Goal: Information Seeking & Learning: Learn about a topic

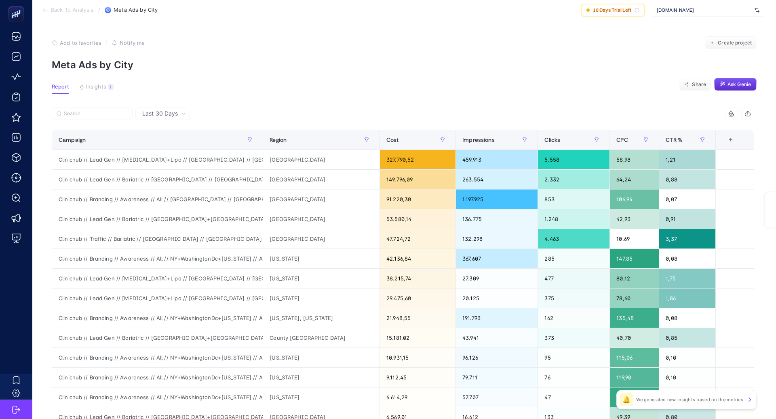
click at [680, 9] on span "[DOMAIN_NAME]" at bounding box center [704, 10] width 95 height 6
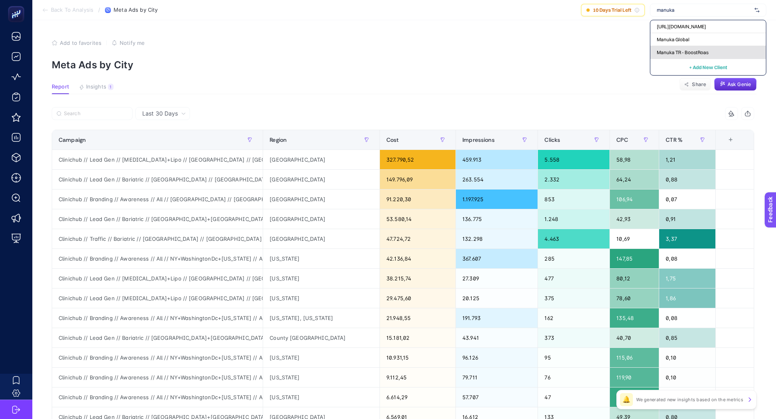
type input "manuka"
click at [695, 50] on span "Manuka TR - BoostRoas" at bounding box center [683, 52] width 52 height 6
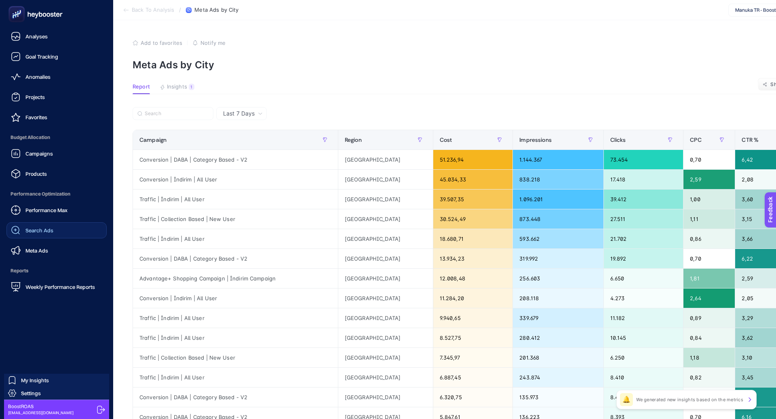
click at [63, 234] on link "Search Ads" at bounding box center [56, 230] width 100 height 16
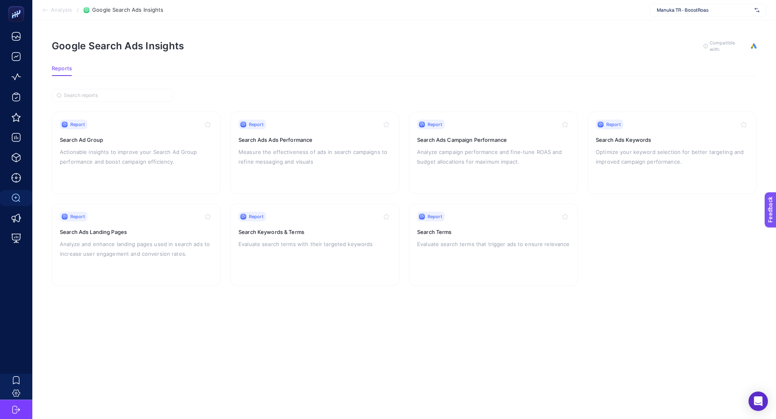
click at [337, 225] on div "Report Search Keywords & Terms Evaluate search terms with their targeted keywor…" at bounding box center [315, 245] width 153 height 66
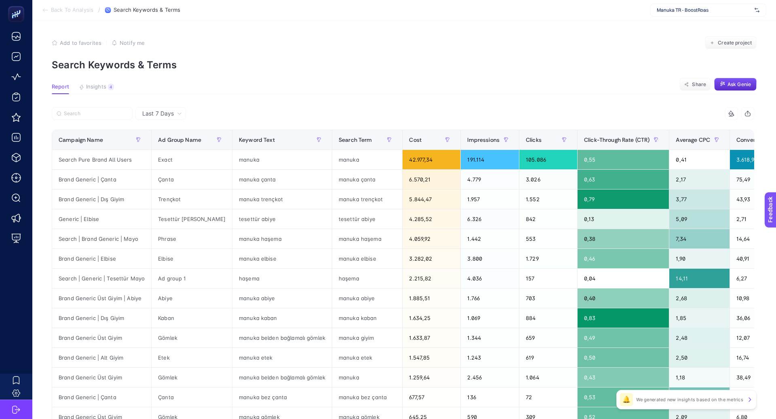
click at [97, 66] on p "Search Keywords & Terms" at bounding box center [404, 65] width 705 height 12
click at [179, 76] on article "Add to favorites false Notify me Create project Search Keywords & Terms Report …" at bounding box center [404, 336] width 744 height 632
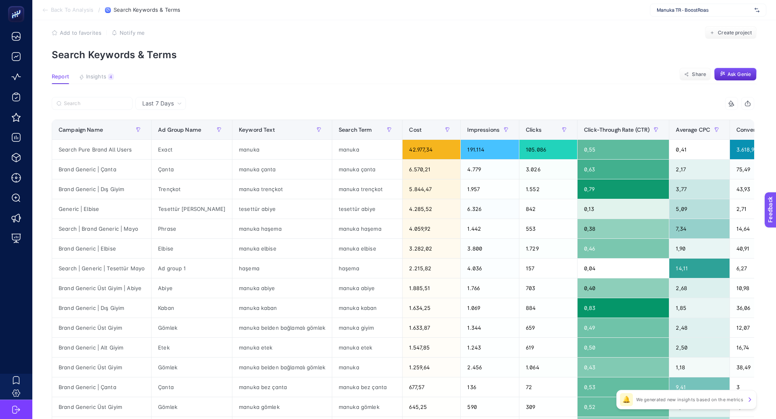
scroll to position [11, 0]
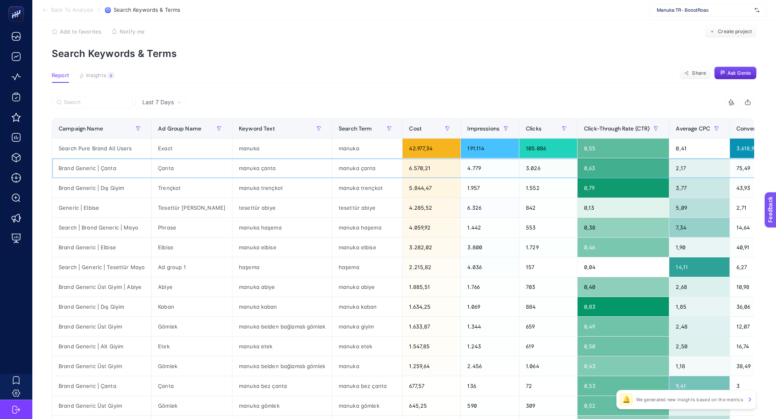
click at [162, 167] on div "Çanta" at bounding box center [192, 167] width 80 height 19
click at [93, 171] on div "Brand Generic | Çanta" at bounding box center [101, 167] width 99 height 19
click at [166, 167] on div "Çanta" at bounding box center [192, 167] width 80 height 19
drag, startPoint x: 271, startPoint y: 170, endPoint x: 224, endPoint y: 169, distance: 46.9
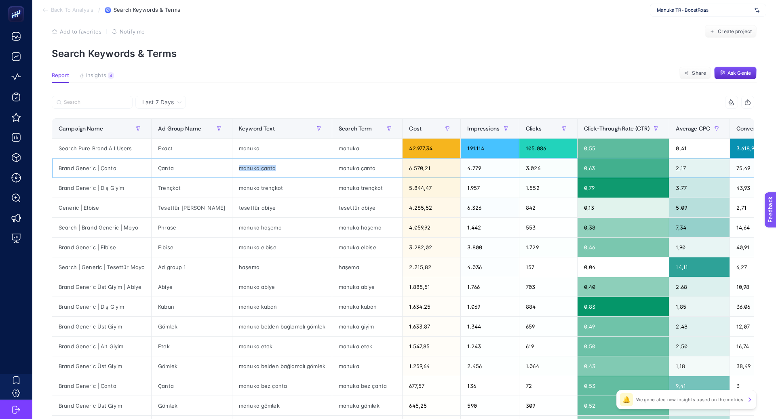
click at [232, 169] on div "manuka çanta" at bounding box center [281, 167] width 99 height 19
copy div "manuka çanta"
click at [85, 101] on input "Search" at bounding box center [96, 102] width 64 height 6
paste input "manuka çanta"
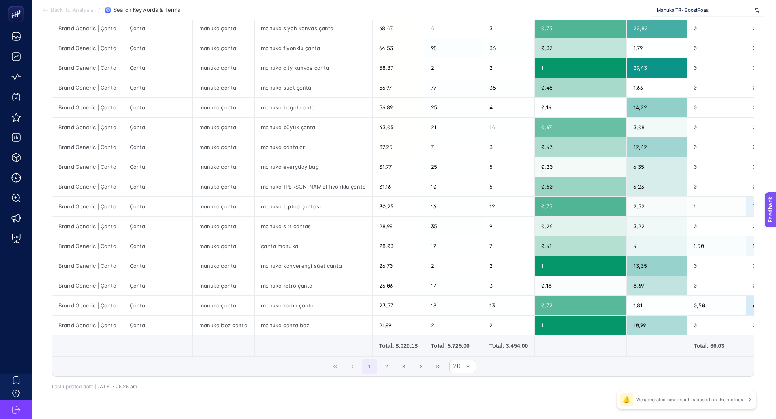
scroll to position [214, 0]
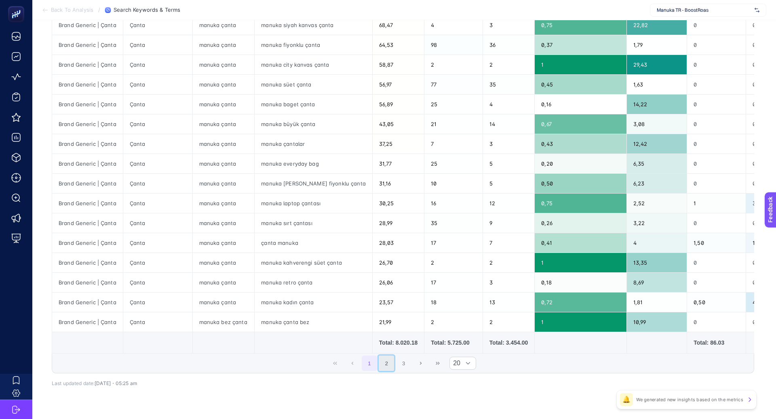
click at [389, 358] on button "2" at bounding box center [386, 363] width 15 height 15
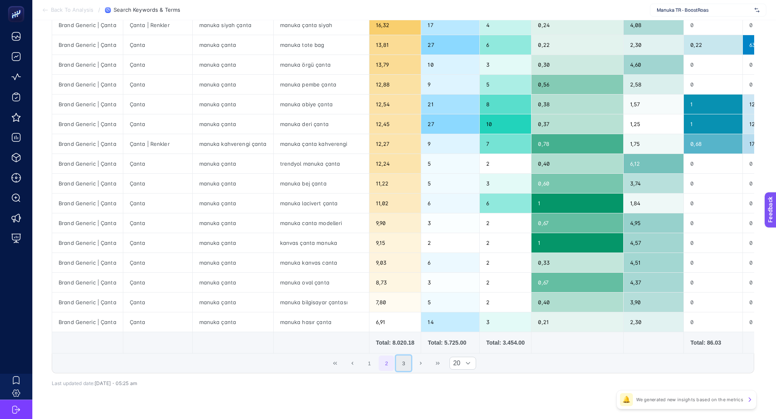
click at [396, 360] on button "3" at bounding box center [403, 363] width 15 height 15
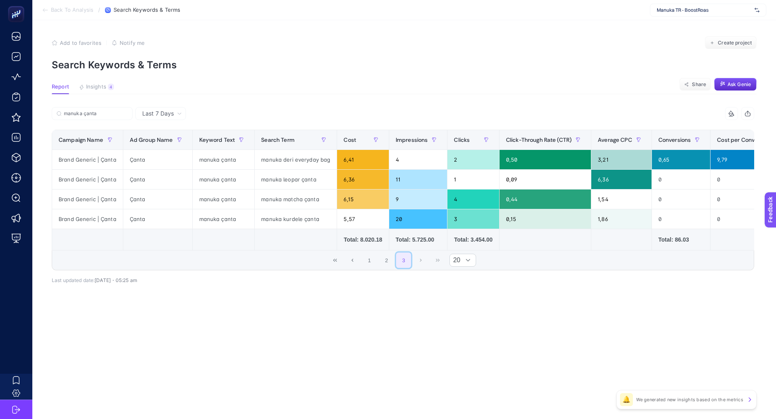
scroll to position [0, 0]
click at [369, 264] on button "1" at bounding box center [369, 260] width 15 height 15
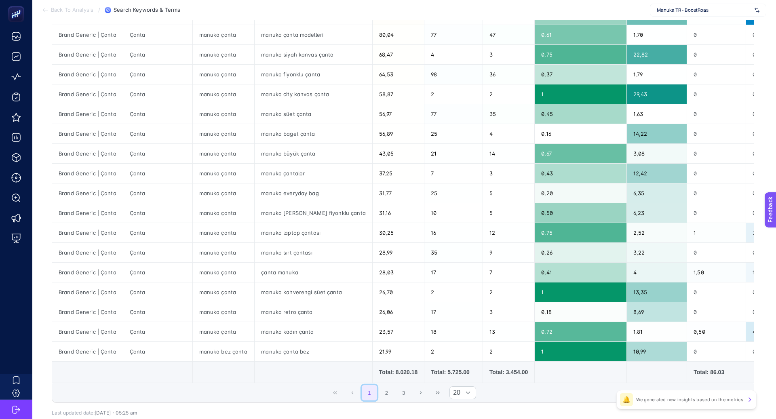
scroll to position [230, 0]
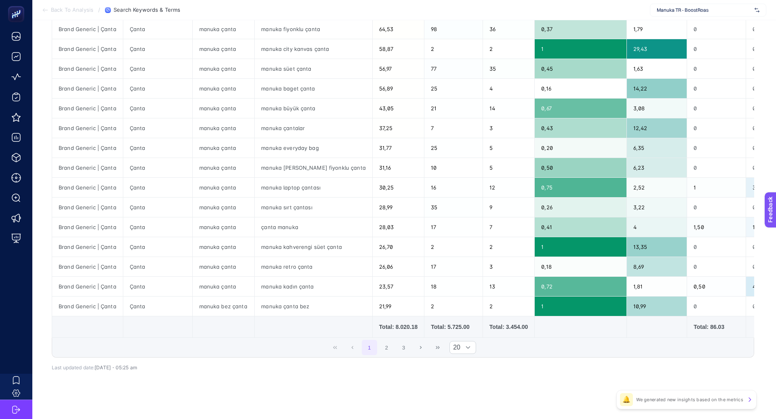
click at [353, 345] on div "1 2 3 20" at bounding box center [403, 347] width 702 height 19
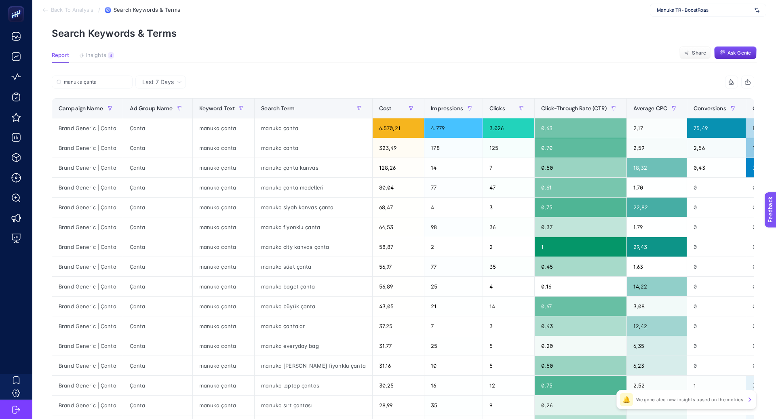
scroll to position [0, 0]
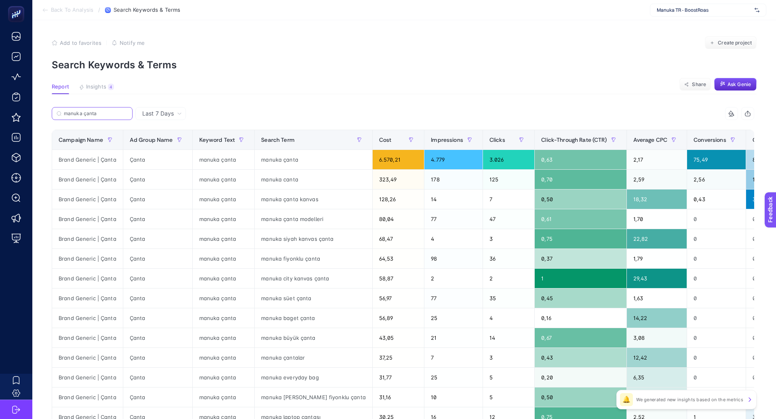
click at [99, 113] on input "manuka çanta" at bounding box center [96, 114] width 64 height 6
click at [99, 113] on input "manuka çanta" at bounding box center [92, 114] width 55 height 6
type input "manuka"
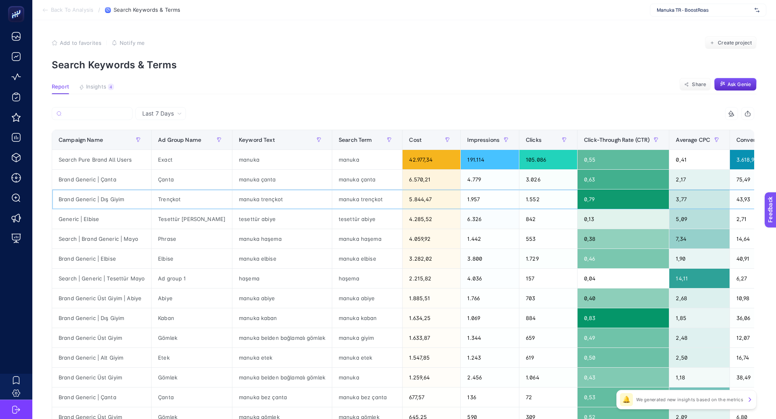
click at [258, 199] on div "manuka trençkot" at bounding box center [281, 199] width 99 height 19
copy tr "manuka trençkot"
click at [95, 114] on input "Search" at bounding box center [96, 114] width 64 height 6
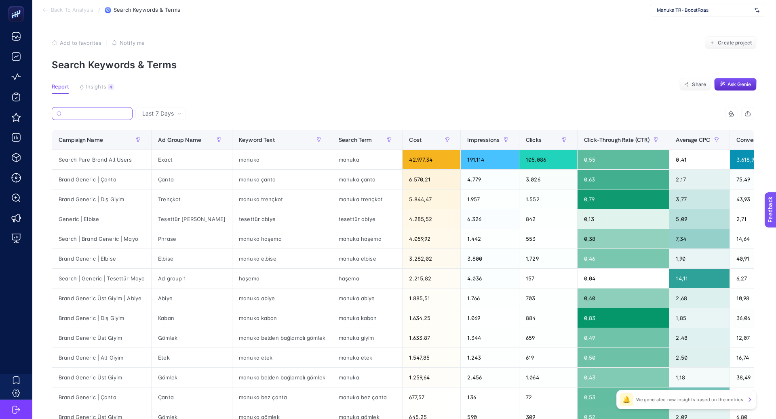
paste input "manuka trençkot"
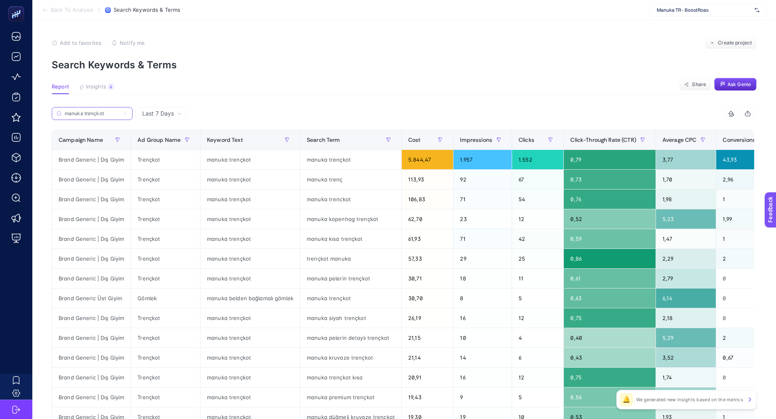
type input "manuka trençkot"
drag, startPoint x: 109, startPoint y: 295, endPoint x: 139, endPoint y: 295, distance: 30.3
click at [139, 295] on tr "Brand Generic Üst Giyim Gömlek manuka [PERSON_NAME] bağlamalı gömlek manuka tre…" at bounding box center [526, 299] width 949 height 20
click at [320, 300] on div "manuka trençkot" at bounding box center [350, 298] width 101 height 19
click at [319, 300] on div "manuka trençkot" at bounding box center [350, 298] width 101 height 19
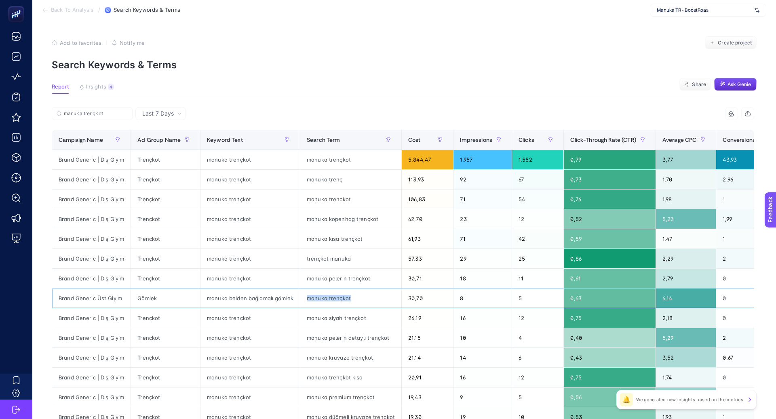
click at [319, 300] on div "manuka trençkot" at bounding box center [350, 298] width 101 height 19
click at [340, 299] on div "manuka trençkot" at bounding box center [350, 298] width 101 height 19
click at [139, 300] on div "Gömlek" at bounding box center [165, 298] width 69 height 19
click at [140, 300] on div "Gömlek" at bounding box center [165, 298] width 69 height 19
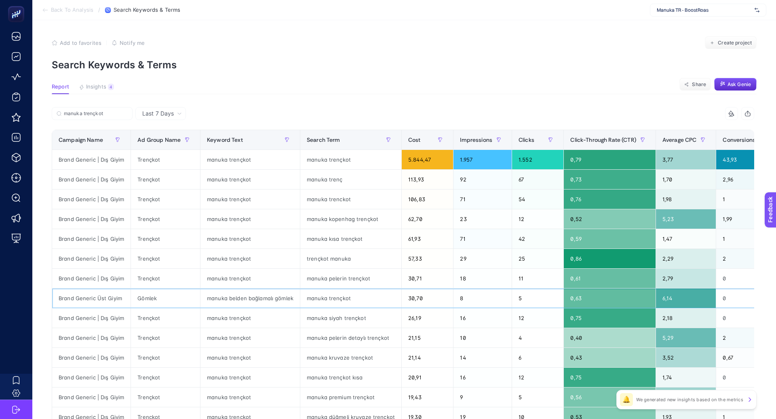
click at [339, 302] on div "manuka trençkot" at bounding box center [350, 298] width 101 height 19
drag, startPoint x: 149, startPoint y: 161, endPoint x: 158, endPoint y: 161, distance: 9.7
click at [158, 161] on div "Trençkot" at bounding box center [165, 159] width 69 height 19
drag, startPoint x: 222, startPoint y: 299, endPoint x: 310, endPoint y: 299, distance: 88.1
click at [310, 299] on tr "Brand Generic Üst Giyim Gömlek manuka [PERSON_NAME] bağlamalı gömlek manuka tre…" at bounding box center [526, 299] width 949 height 20
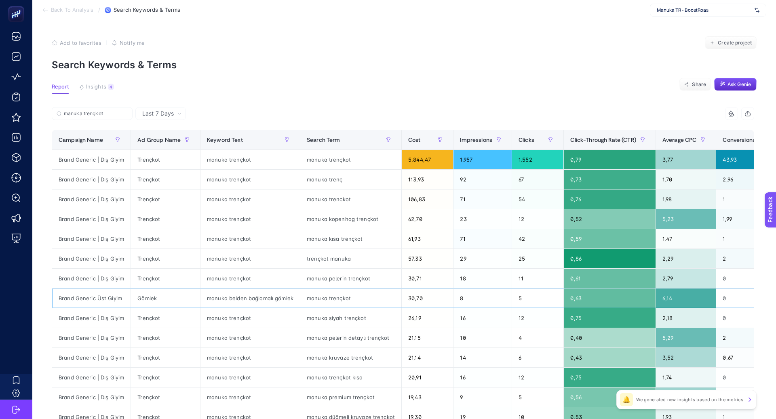
click at [326, 299] on div "manuka trençkot" at bounding box center [350, 298] width 101 height 19
click at [327, 299] on div "manuka trençkot" at bounding box center [350, 298] width 101 height 19
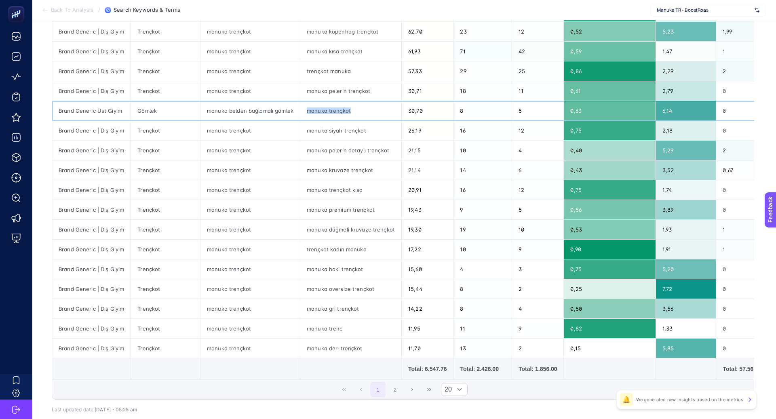
scroll to position [204, 0]
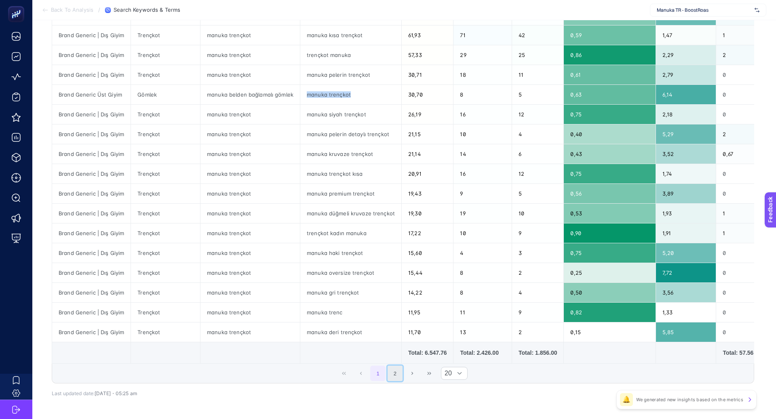
click at [392, 372] on button "2" at bounding box center [395, 373] width 15 height 15
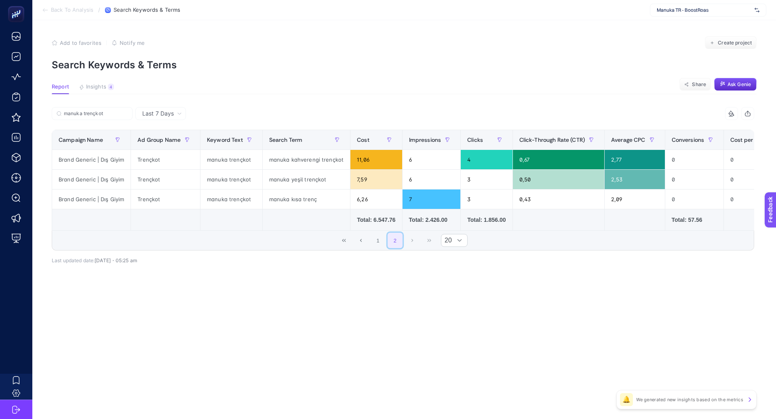
scroll to position [0, 0]
click at [288, 247] on div "1 2 20" at bounding box center [403, 240] width 702 height 19
click at [382, 240] on button "1" at bounding box center [377, 240] width 15 height 15
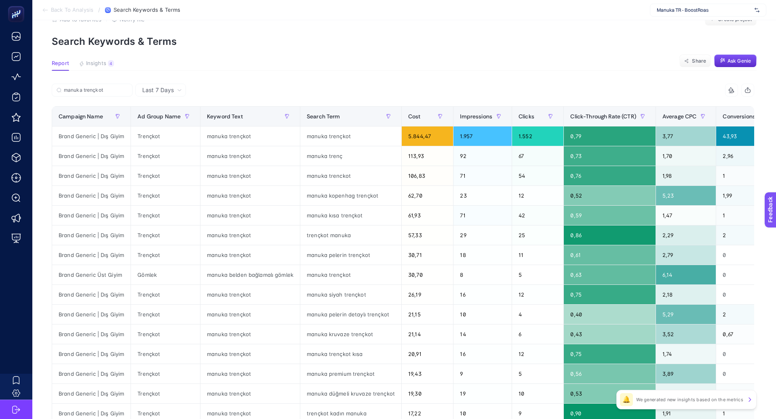
scroll to position [24, 0]
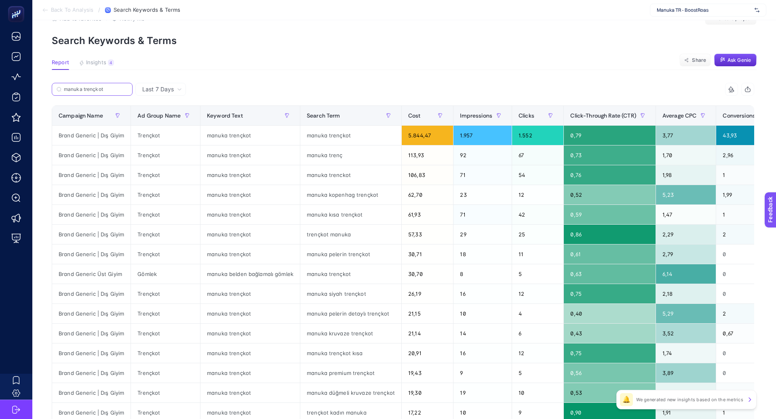
click at [125, 91] on input "manuka trençkot" at bounding box center [96, 90] width 64 height 6
click at [125, 90] on icon at bounding box center [125, 89] width 5 height 5
click at [120, 90] on input "manuka trençkot" at bounding box center [92, 90] width 55 height 6
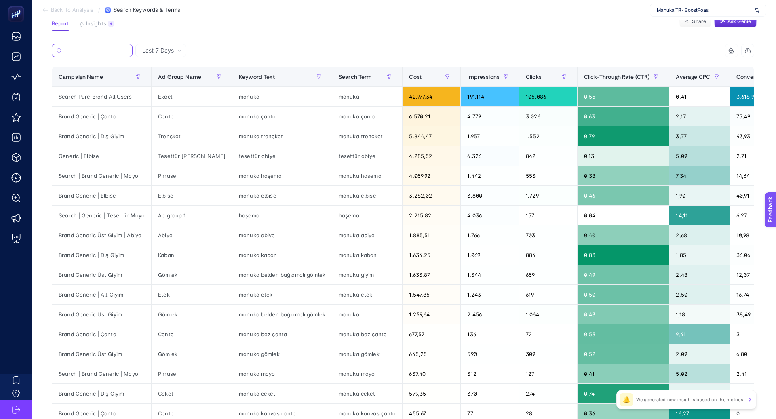
scroll to position [63, 0]
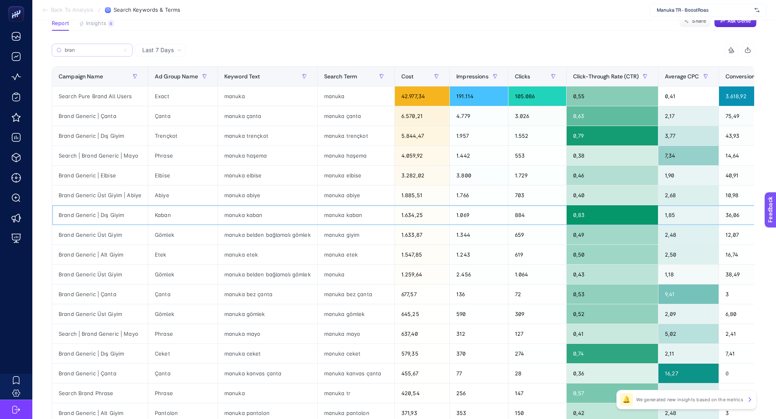
click at [246, 216] on div "manuka kaban" at bounding box center [267, 214] width 99 height 19
copy tr "manuka kaban"
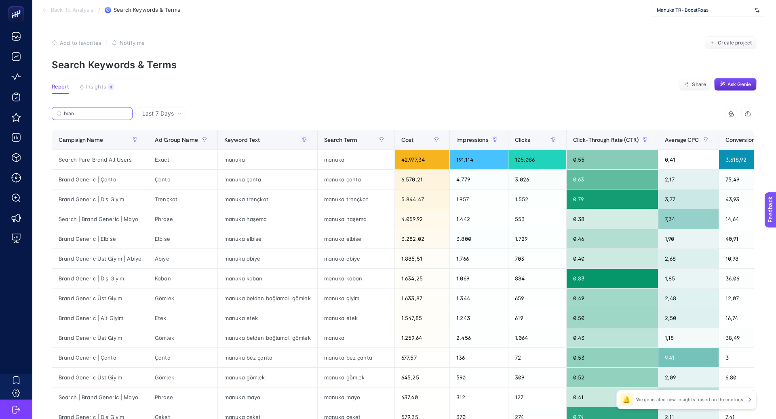
click at [90, 116] on input "bran" at bounding box center [96, 114] width 64 height 6
click at [90, 116] on input "bran" at bounding box center [92, 114] width 55 height 6
paste input "manuka kab"
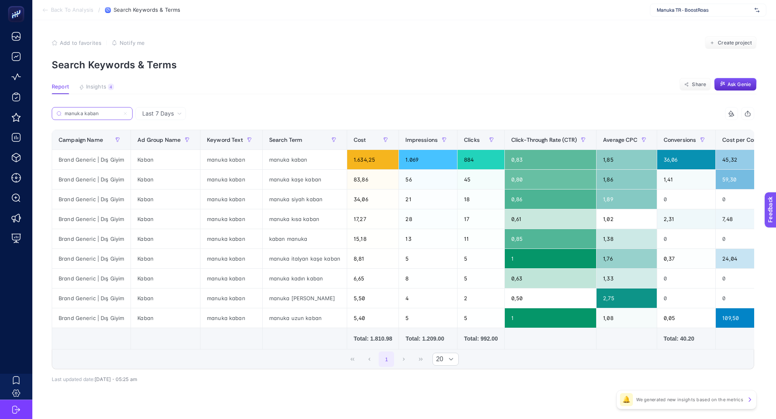
type input "manuka kaban"
click at [125, 114] on icon at bounding box center [125, 113] width 5 height 5
click at [120, 114] on input "manuka kaban" at bounding box center [92, 114] width 55 height 6
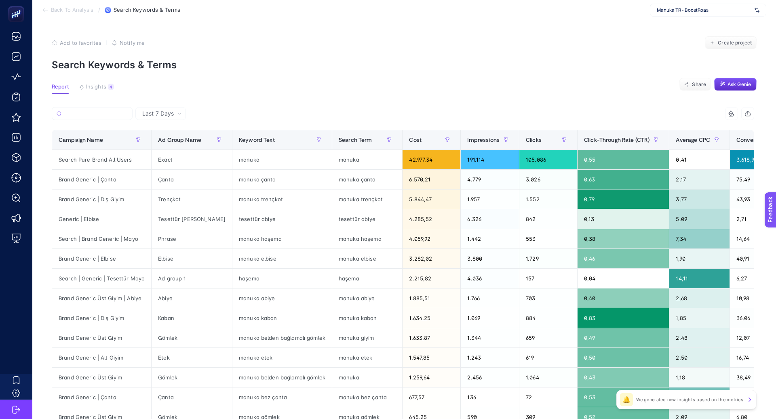
click at [161, 114] on span "Last 7 Days" at bounding box center [158, 114] width 32 height 8
click at [171, 146] on li "Last 30 Days" at bounding box center [161, 145] width 46 height 15
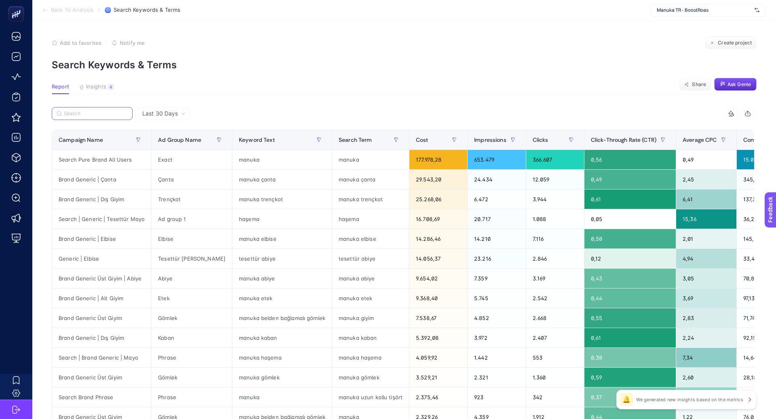
click at [103, 115] on input "Search" at bounding box center [96, 114] width 64 height 6
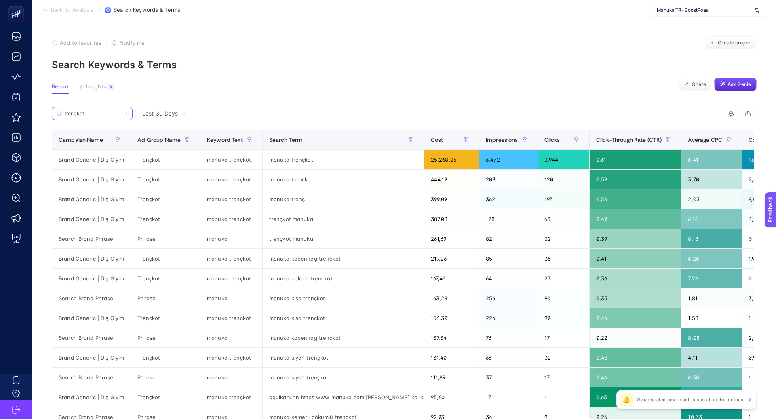
type input "trençkot"
click at [281, 237] on div "trençkot manuka" at bounding box center [343, 238] width 161 height 19
click at [142, 239] on div "Phrase" at bounding box center [165, 238] width 69 height 19
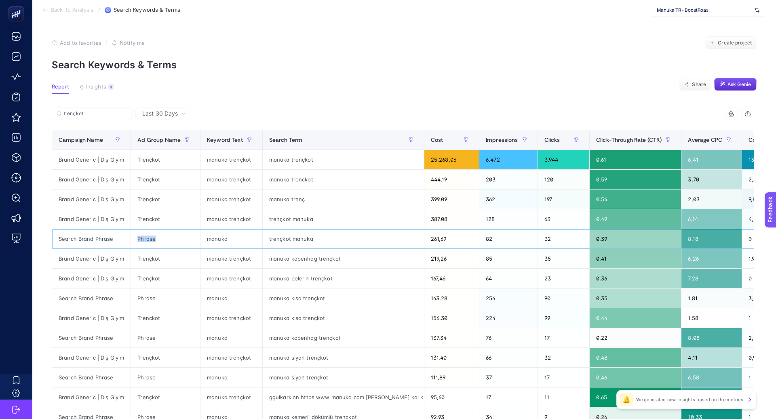
click at [142, 239] on div "Phrase" at bounding box center [165, 238] width 69 height 19
click at [293, 239] on div "trençkot manuka" at bounding box center [343, 238] width 161 height 19
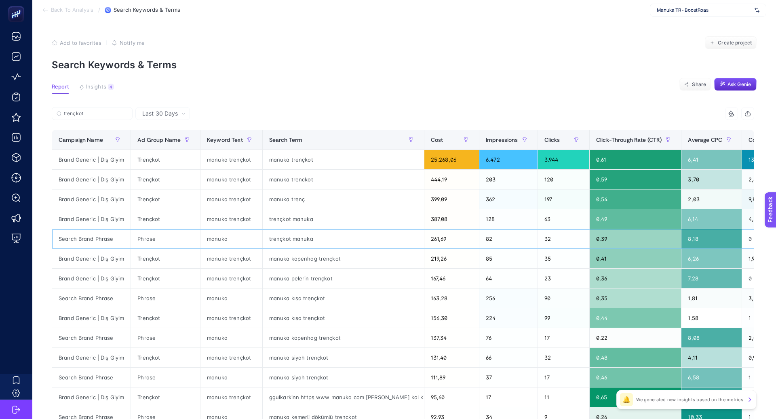
click at [141, 239] on div "Phrase" at bounding box center [165, 238] width 69 height 19
click at [125, 113] on input "trençkot" at bounding box center [96, 114] width 64 height 6
click at [127, 113] on icon at bounding box center [125, 113] width 5 height 5
click at [0, 0] on input "Search" at bounding box center [0, 0] width 0 height 0
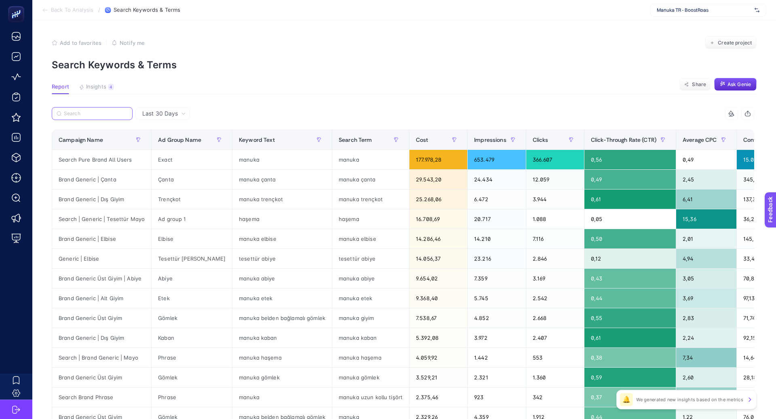
click at [100, 112] on input "Search" at bounding box center [96, 114] width 64 height 6
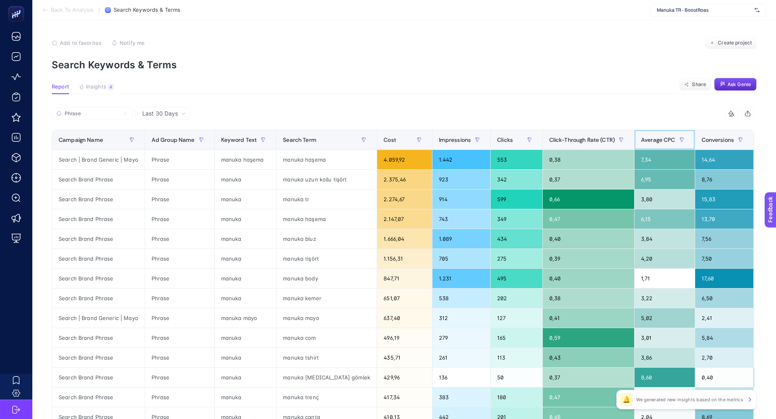
click at [660, 141] on span "Average CPC" at bounding box center [658, 140] width 34 height 6
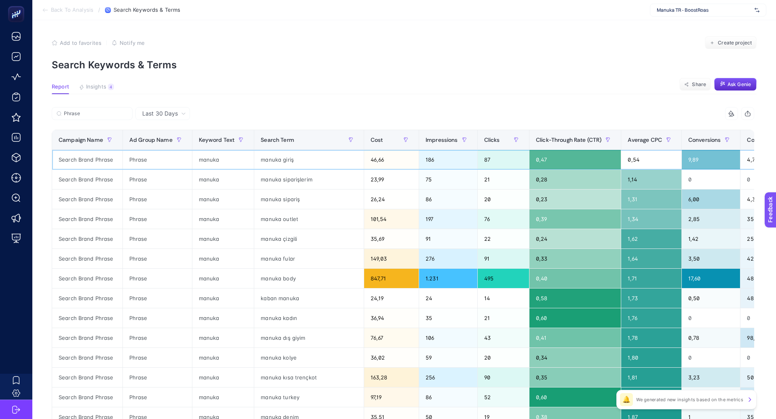
click at [262, 158] on div "manuka giriş" at bounding box center [308, 159] width 109 height 19
click at [262, 159] on div "manuka giriş" at bounding box center [308, 159] width 109 height 19
click at [289, 180] on div "manuka siparişlerim" at bounding box center [308, 179] width 109 height 19
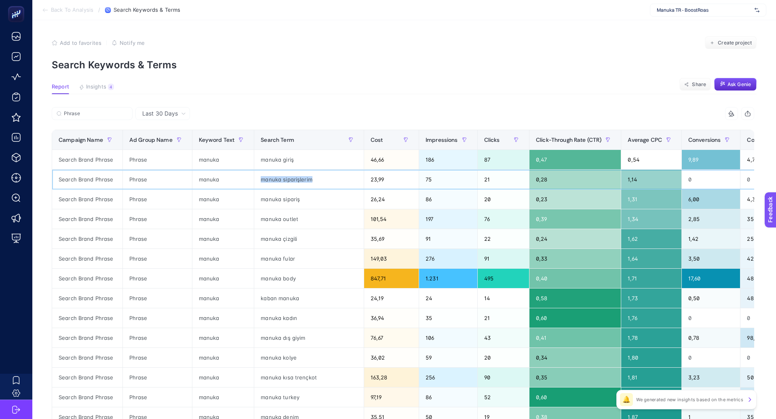
click at [289, 180] on div "manuka siparişlerim" at bounding box center [308, 179] width 109 height 19
click at [266, 200] on div "manuka sipariş" at bounding box center [308, 199] width 109 height 19
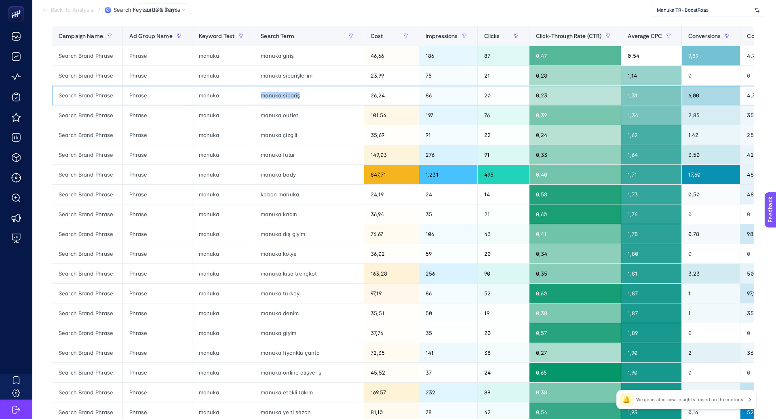
scroll to position [104, 0]
click at [270, 194] on div "kaban manuka" at bounding box center [308, 193] width 109 height 19
click at [269, 194] on div "kaban manuka" at bounding box center [308, 193] width 109 height 19
click at [291, 192] on div "kaban manuka" at bounding box center [308, 193] width 109 height 19
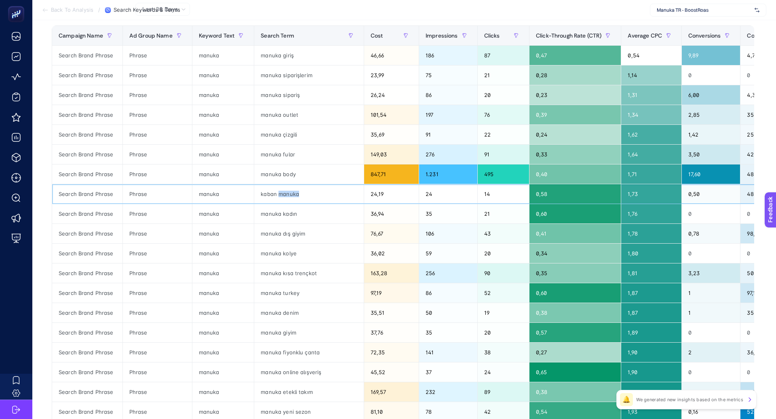
click at [291, 192] on div "kaban manuka" at bounding box center [308, 193] width 109 height 19
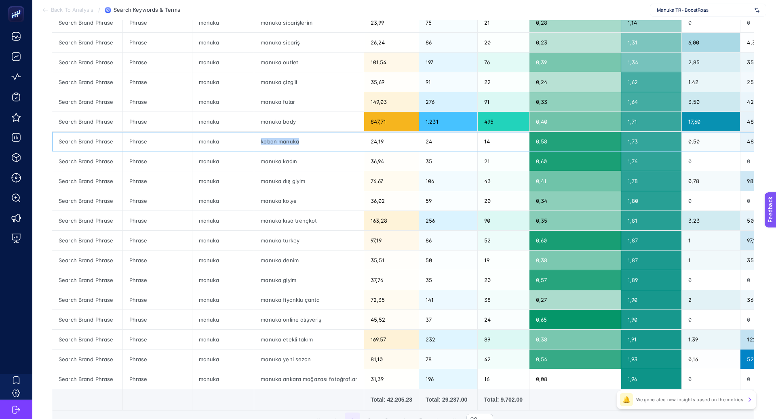
scroll to position [160, 0]
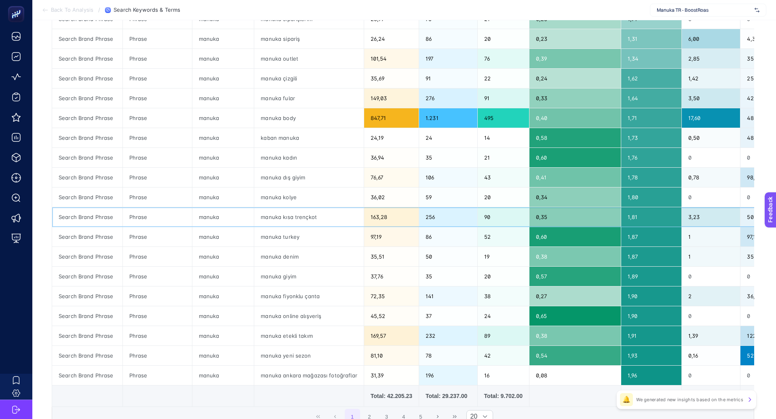
click at [300, 217] on div "manuka kısa trençkot" at bounding box center [308, 216] width 109 height 19
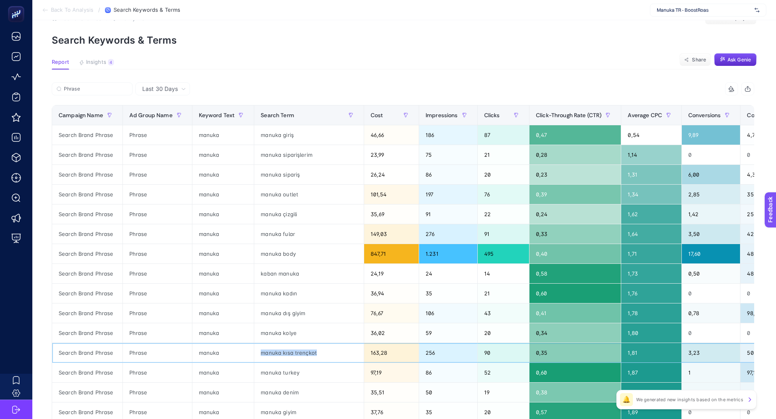
scroll to position [21, 0]
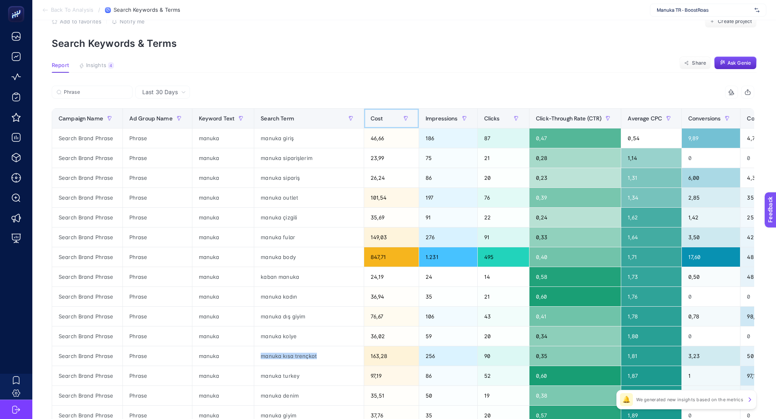
click at [383, 120] on div "Cost" at bounding box center [392, 118] width 42 height 13
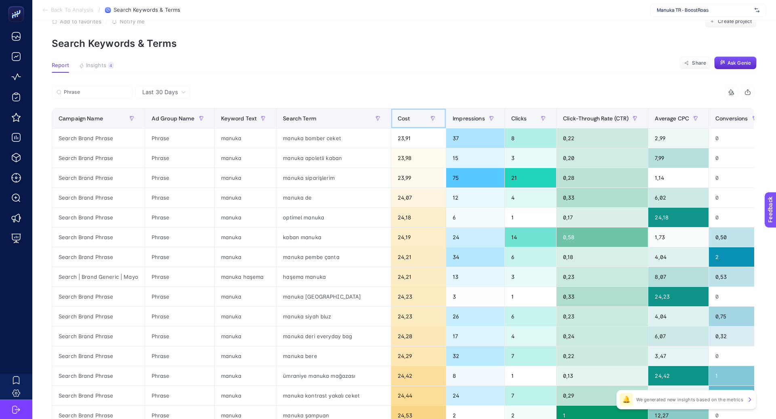
click at [406, 118] on div "Cost" at bounding box center [419, 118] width 42 height 13
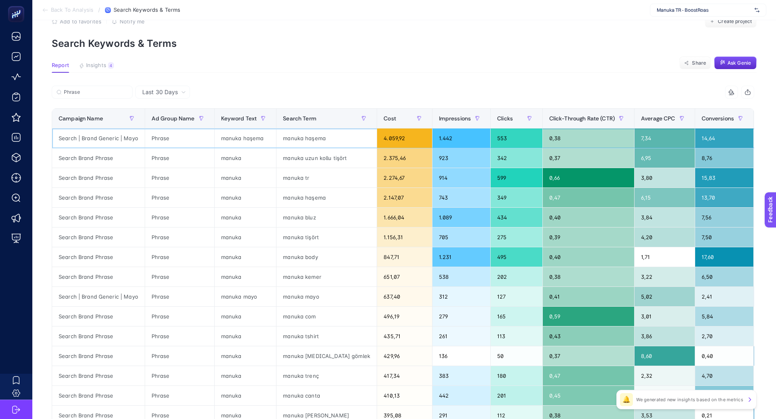
click at [245, 138] on div "manuka haşema" at bounding box center [246, 138] width 62 height 19
click at [92, 157] on div "Search Brand Phrase" at bounding box center [98, 157] width 93 height 19
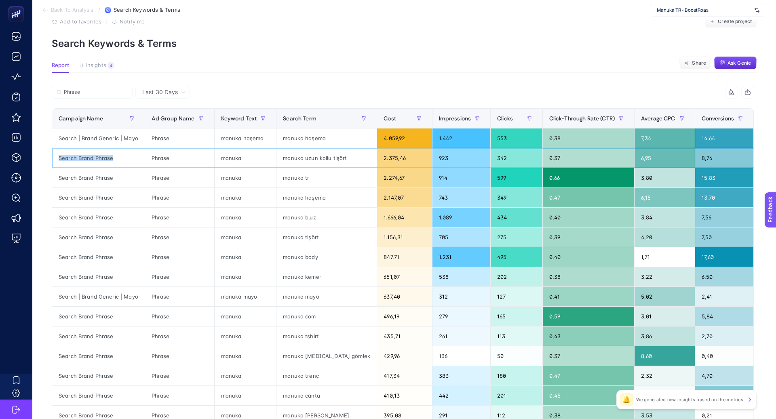
click at [92, 157] on div "Search Brand Phrase" at bounding box center [98, 157] width 93 height 19
copy tr "Search Brand Phrase"
click at [97, 93] on input "Phrase" at bounding box center [96, 92] width 64 height 6
click at [97, 93] on input "Phrase" at bounding box center [92, 92] width 55 height 6
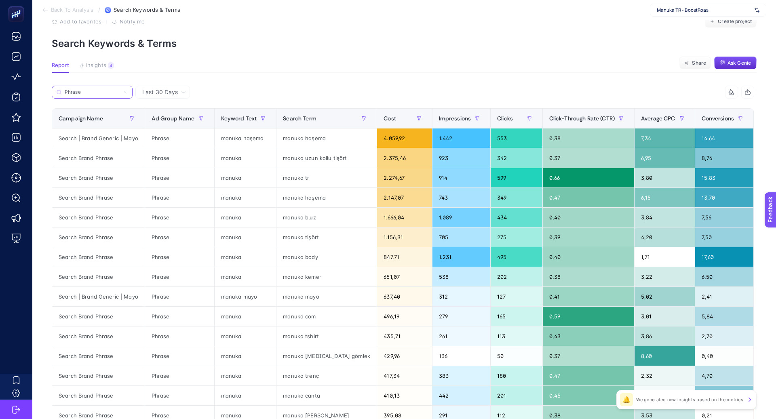
paste input "Search Brand"
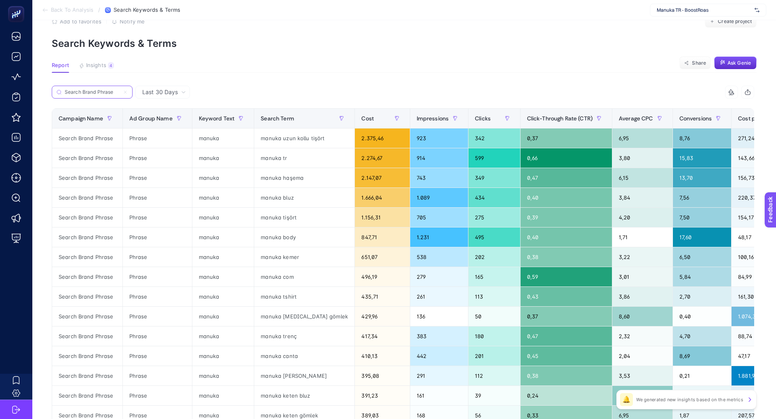
type input "Search Brand Phrase"
click at [299, 139] on div "manuka uzun kollu tişört" at bounding box center [304, 138] width 100 height 19
click at [285, 181] on div "manuka haşema" at bounding box center [304, 177] width 100 height 19
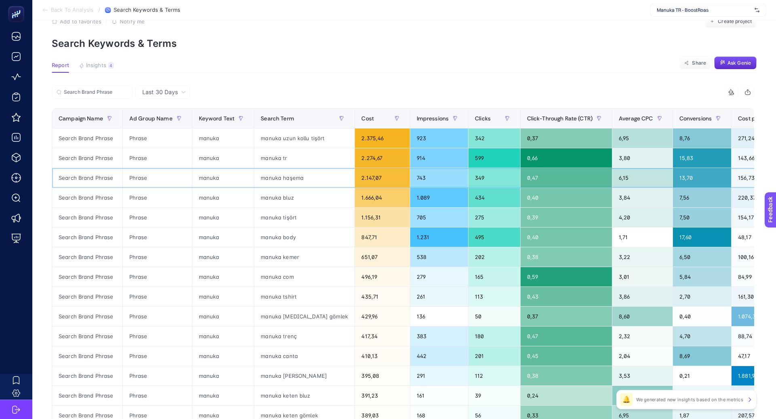
click at [285, 180] on div "manuka haşema" at bounding box center [304, 177] width 100 height 19
click at [285, 179] on div "manuka haşema" at bounding box center [304, 177] width 100 height 19
click at [282, 177] on div "manuka haşema" at bounding box center [304, 177] width 100 height 19
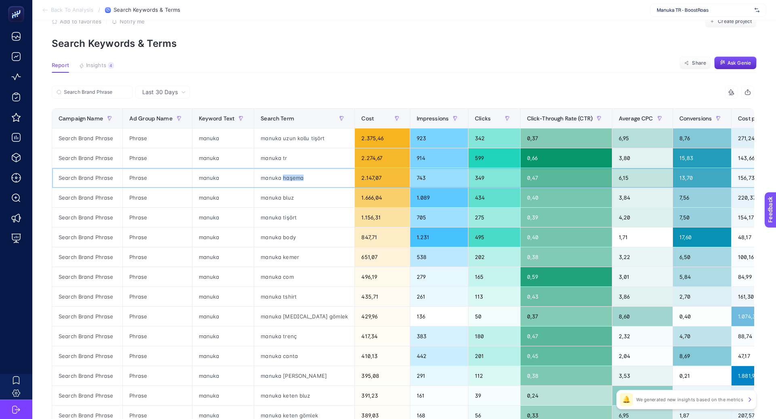
click at [282, 177] on div "manuka haşema" at bounding box center [304, 177] width 100 height 19
click at [172, 93] on span "Last 30 Days" at bounding box center [160, 92] width 36 height 8
click at [177, 112] on li "Last 7 Days" at bounding box center [163, 109] width 50 height 15
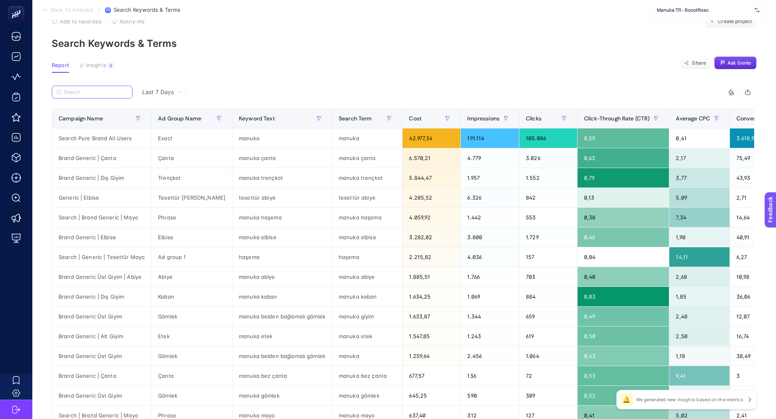
click at [94, 93] on input "Search" at bounding box center [96, 92] width 64 height 6
paste input "Search Brand Phrase"
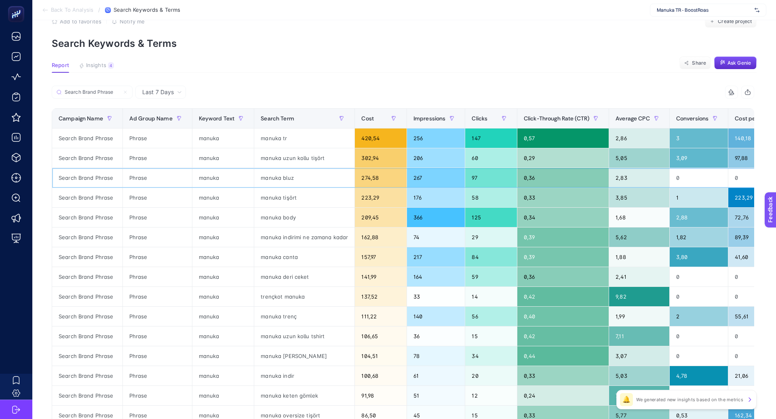
click at [279, 180] on div "manuka bluz" at bounding box center [304, 177] width 100 height 19
click at [91, 93] on input "Search Brand Phrase" at bounding box center [96, 92] width 64 height 6
click at [91, 92] on input "Search Brand Phrase" at bounding box center [96, 92] width 64 height 6
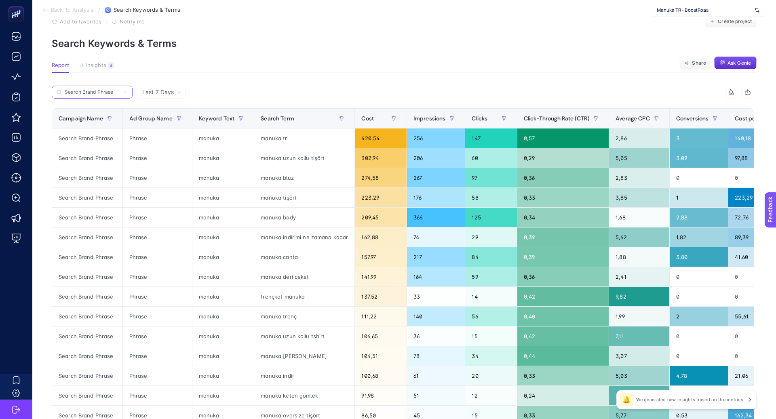
click at [91, 92] on input "Search Brand Phrase" at bounding box center [92, 92] width 55 height 6
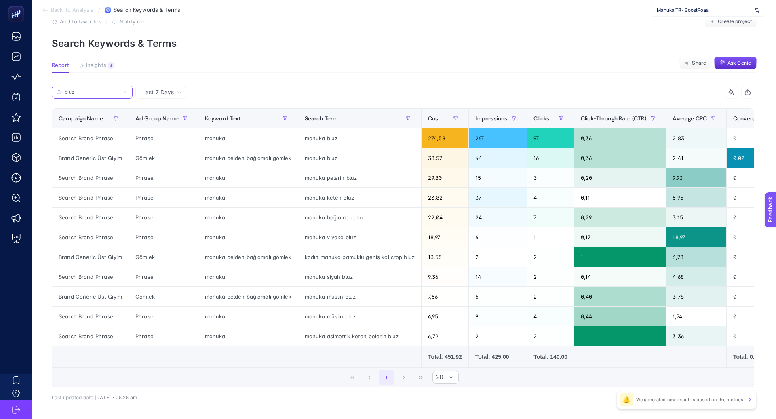
type input "bluz"
click at [103, 260] on div "Brand Generic Üst Giyim" at bounding box center [90, 256] width 76 height 19
click at [103, 259] on div "Brand Generic Üst Giyim" at bounding box center [90, 256] width 76 height 19
click at [220, 258] on div "manuka belden bağlamalı gömlek" at bounding box center [247, 256] width 99 height 19
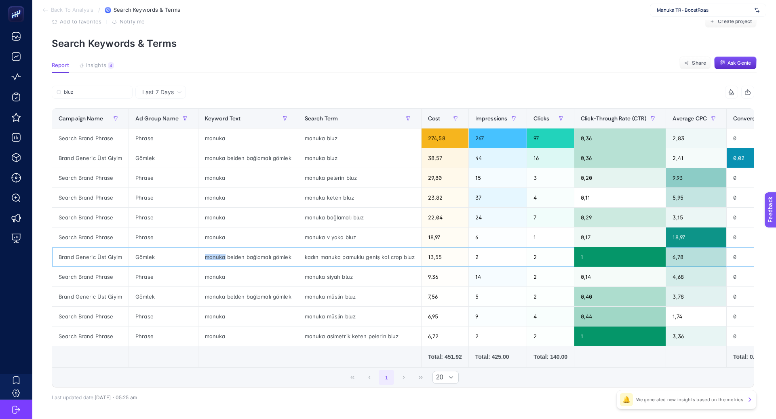
click at [220, 258] on div "manuka belden bağlamalı gömlek" at bounding box center [247, 256] width 99 height 19
click at [125, 93] on input "bluz" at bounding box center [96, 92] width 64 height 6
click at [126, 91] on icon at bounding box center [125, 92] width 5 height 5
click at [120, 91] on input "bluz" at bounding box center [92, 92] width 55 height 6
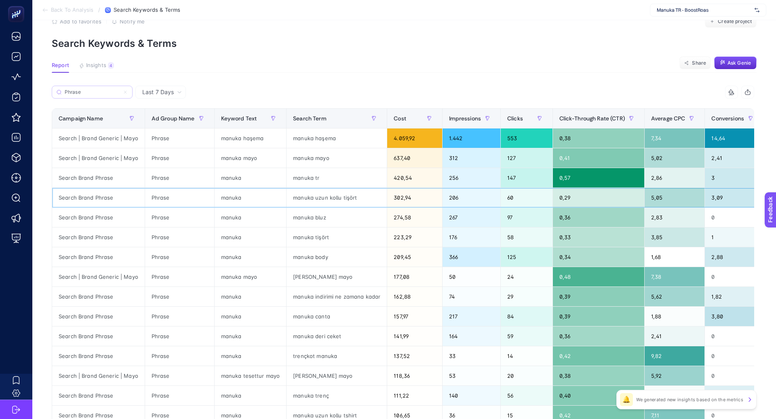
click at [102, 195] on div "Search Brand Phrase" at bounding box center [98, 197] width 93 height 19
click at [102, 196] on div "Search Brand Phrase" at bounding box center [98, 197] width 93 height 19
copy tr "Search Brand Phrase"
click at [93, 91] on input "Phrase" at bounding box center [96, 92] width 64 height 6
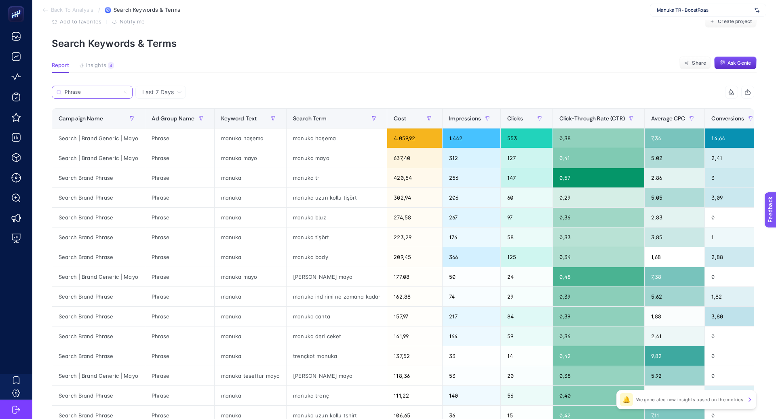
click at [93, 91] on input "Phrase" at bounding box center [92, 92] width 55 height 6
paste input "Search Brand"
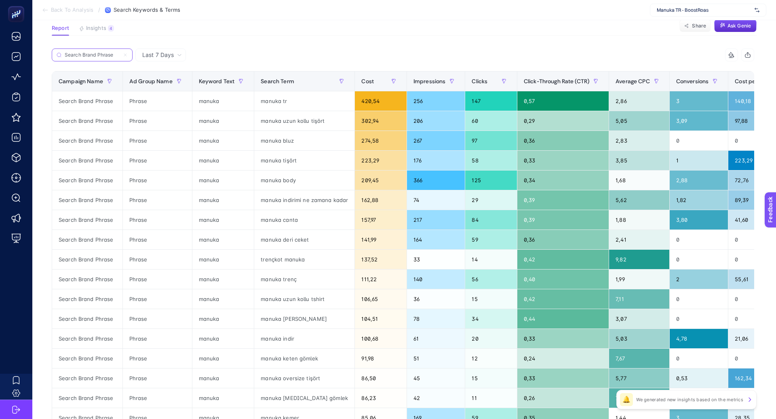
scroll to position [65, 0]
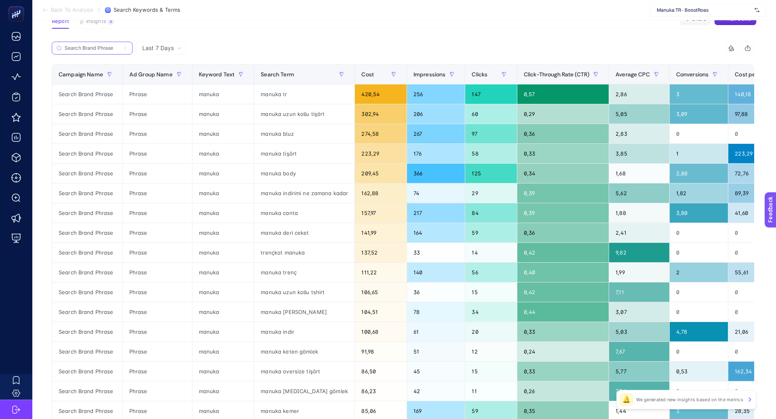
type input "Search Brand Phrase"
click at [283, 215] on div "manuka canta" at bounding box center [304, 212] width 100 height 19
click at [289, 209] on div "manuka canta" at bounding box center [304, 212] width 100 height 19
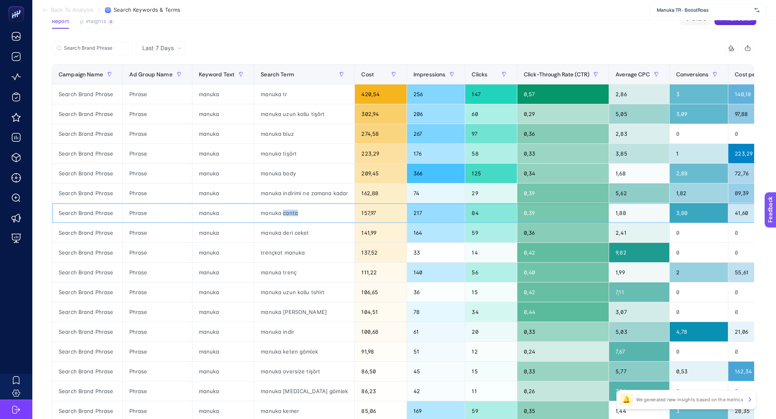
click at [289, 209] on div "manuka canta" at bounding box center [304, 212] width 100 height 19
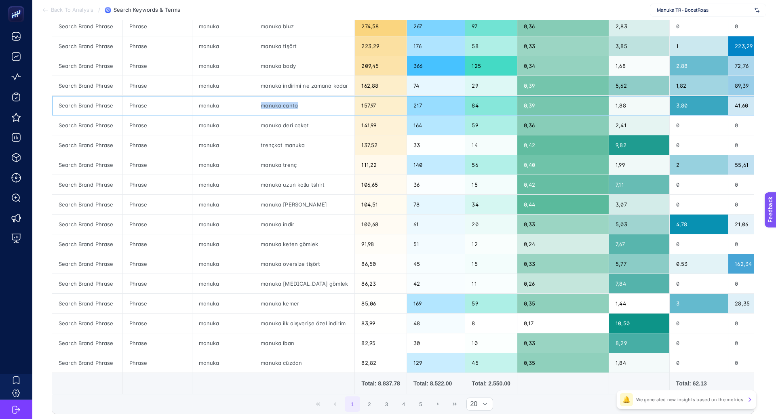
scroll to position [174, 0]
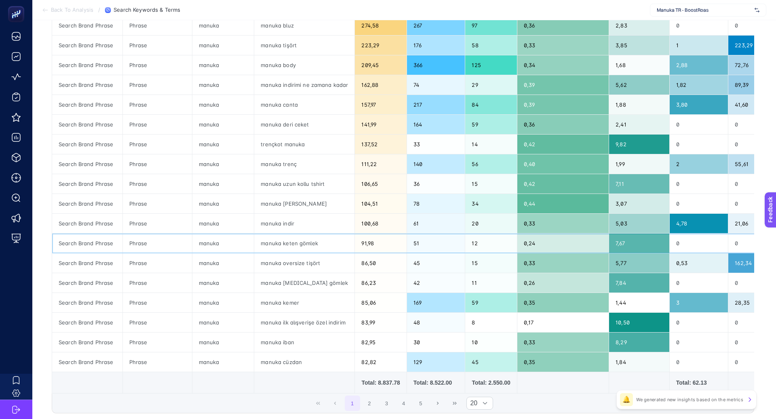
click at [292, 238] on div "manuka keten gömlek" at bounding box center [304, 243] width 100 height 19
click at [282, 242] on div "manuka keten gömlek" at bounding box center [304, 243] width 100 height 19
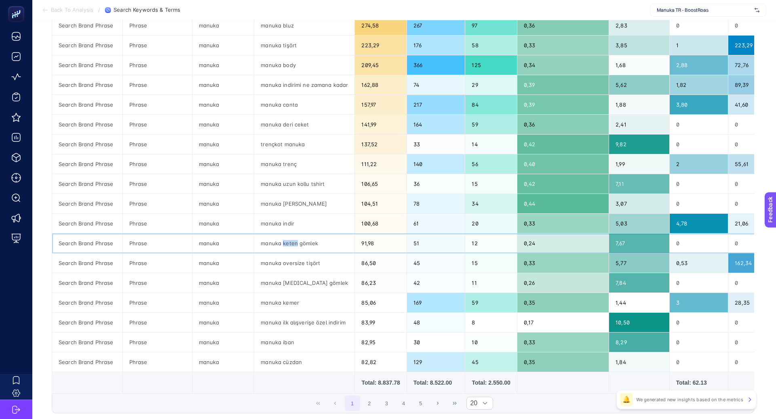
click at [282, 242] on div "manuka keten gömlek" at bounding box center [304, 243] width 100 height 19
click at [304, 244] on div "manuka keten gömlek" at bounding box center [304, 243] width 100 height 19
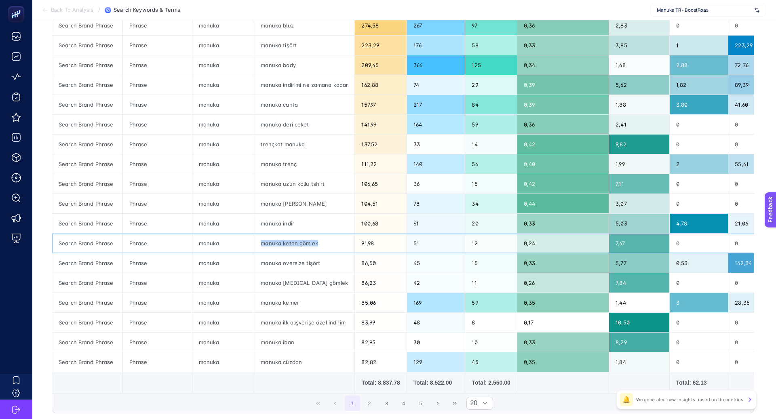
click at [270, 245] on div "manuka keten gömlek" at bounding box center [304, 243] width 100 height 19
click at [287, 241] on div "manuka keten gömlek" at bounding box center [304, 243] width 100 height 19
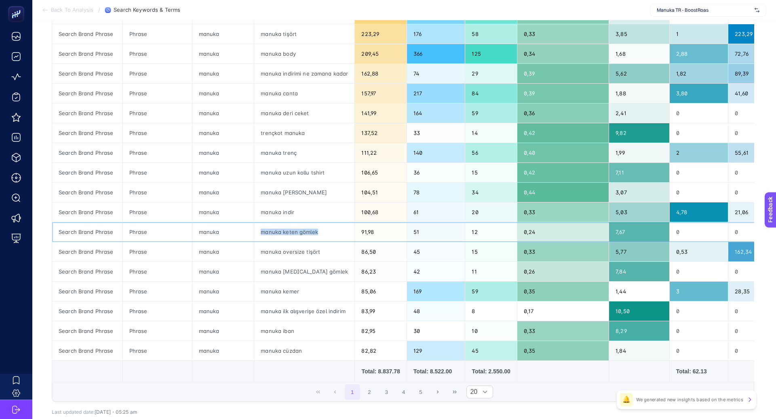
scroll to position [189, 0]
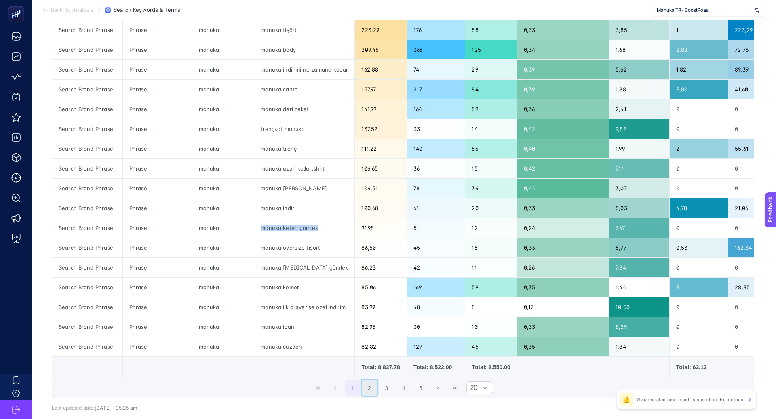
click at [376, 386] on button "2" at bounding box center [369, 387] width 15 height 15
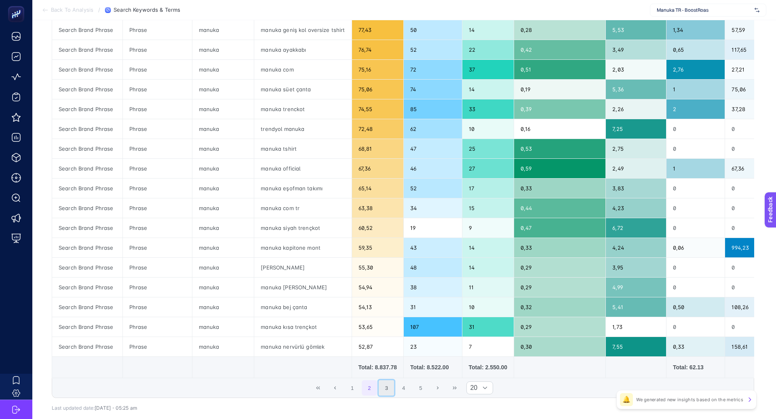
click at [385, 384] on button "3" at bounding box center [386, 387] width 15 height 15
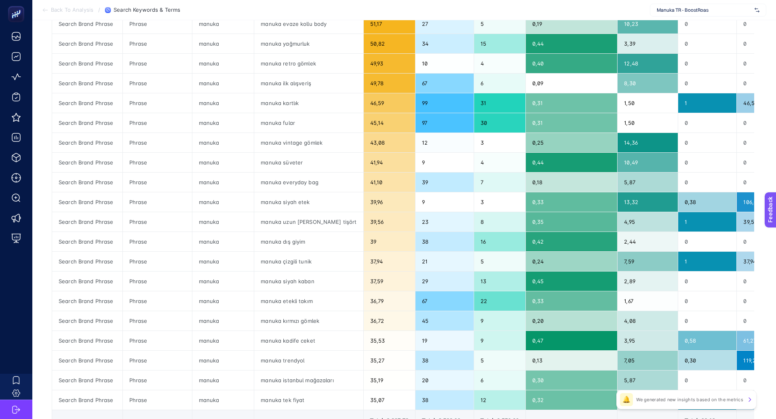
scroll to position [230, 0]
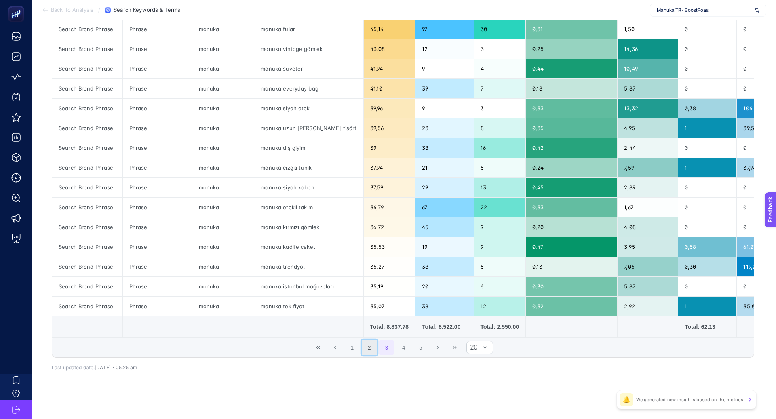
click at [371, 351] on button "2" at bounding box center [369, 347] width 15 height 15
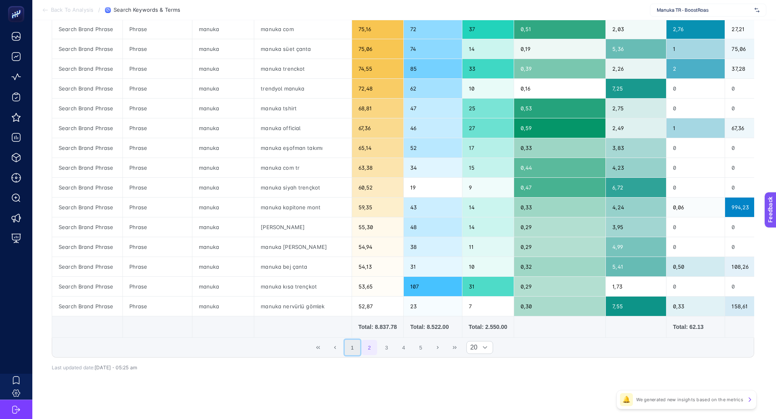
click at [356, 348] on button "1" at bounding box center [352, 347] width 15 height 15
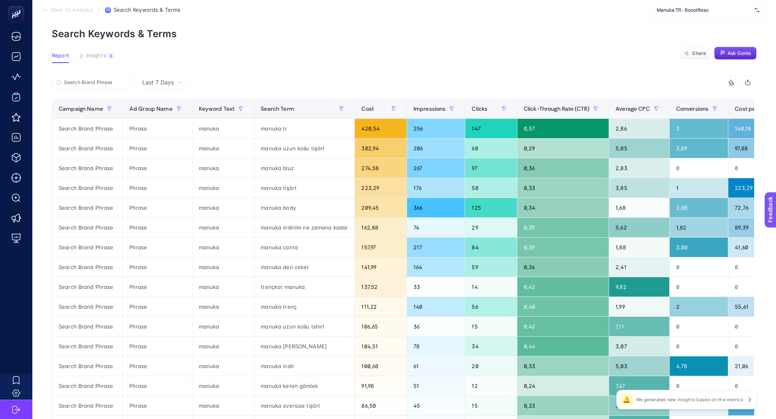
scroll to position [28, 0]
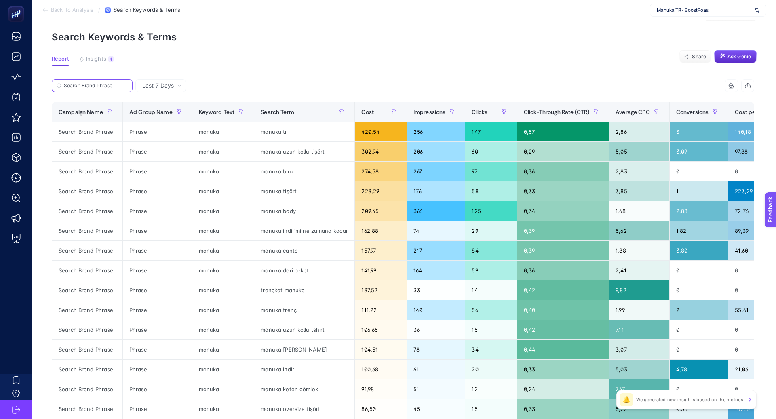
click at [124, 85] on input "Search Brand Phrase" at bounding box center [96, 86] width 64 height 6
click at [129, 85] on label "Search Brand Phrase" at bounding box center [92, 85] width 81 height 13
click at [120, 85] on input "Search Brand Phrase" at bounding box center [92, 86] width 55 height 6
click at [125, 85] on icon at bounding box center [125, 85] width 5 height 5
click at [120, 85] on input "Search Brand Phrase" at bounding box center [92, 86] width 55 height 6
